Goal: Task Accomplishment & Management: Use online tool/utility

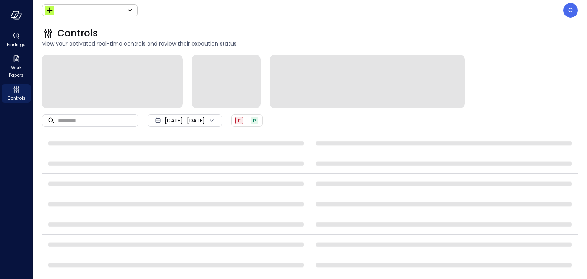
type input "******"
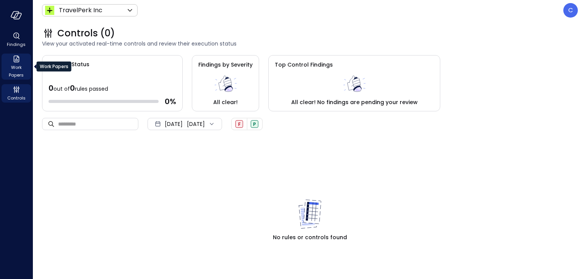
click at [15, 66] on span "Work Papers" at bounding box center [16, 70] width 23 height 15
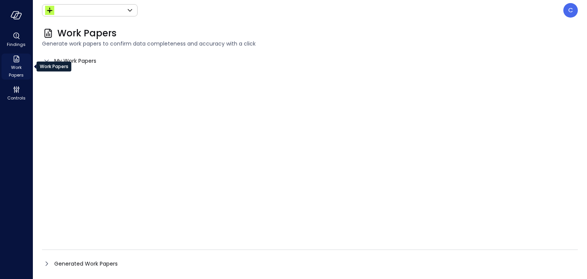
type input "******"
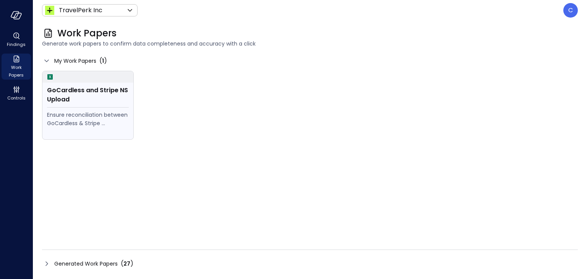
click at [67, 99] on div "GoCardless and Stripe NS Upload" at bounding box center [88, 95] width 82 height 18
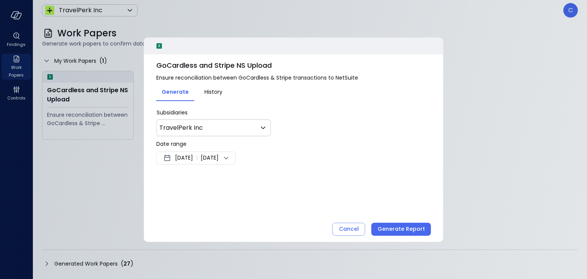
click at [231, 156] on icon at bounding box center [226, 157] width 9 height 9
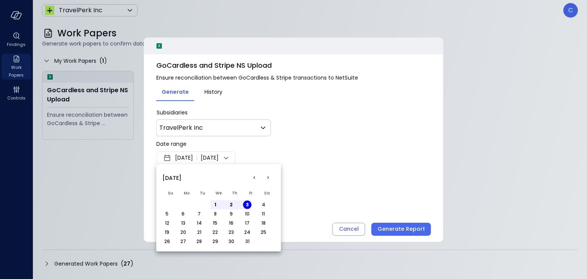
click at [255, 178] on button "<" at bounding box center [254, 178] width 14 height 14
click at [182, 202] on button "1" at bounding box center [183, 204] width 8 height 8
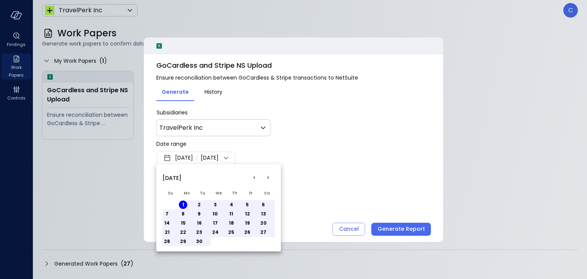
click at [198, 240] on button "30" at bounding box center [199, 241] width 8 height 8
click at [393, 227] on div at bounding box center [293, 139] width 587 height 279
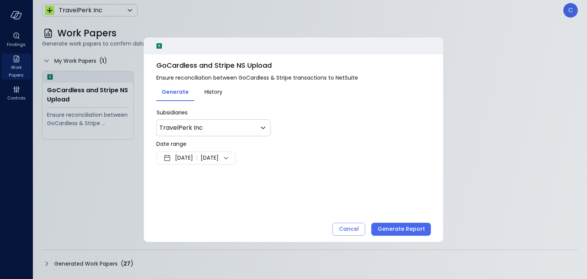
click at [393, 227] on div "Generate Report" at bounding box center [401, 229] width 47 height 10
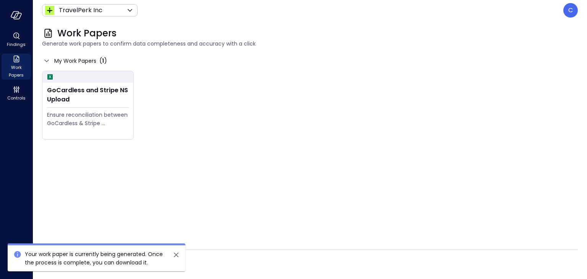
click at [176, 252] on icon "close" at bounding box center [176, 254] width 9 height 9
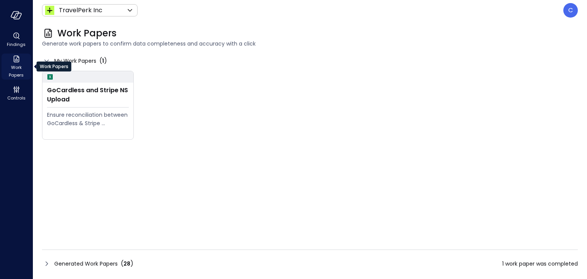
click at [19, 66] on span "Work Papers" at bounding box center [16, 70] width 23 height 15
click at [540, 265] on span "1 work paper was completed" at bounding box center [540, 263] width 76 height 8
